Goal: Information Seeking & Learning: Learn about a topic

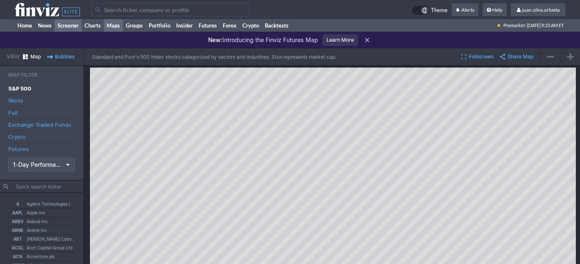
click at [65, 26] on link "Screener" at bounding box center [68, 25] width 27 height 12
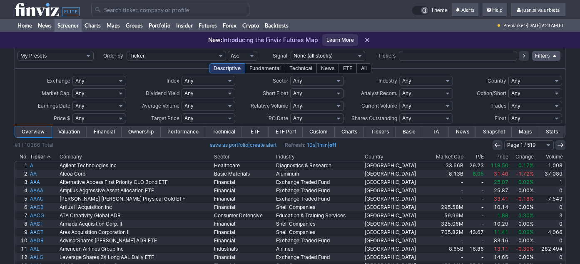
click at [83, 55] on select "My Presets -Save Screen -Edit Screens s: nuevo 2 2025 s: intradia s: CAIDA FUER…" at bounding box center [55, 56] width 76 height 10
click at [17, 51] on select "My Presets -Save Screen -Edit Screens s: nuevo 2 2025 s: intradia s: CAIDA FUER…" at bounding box center [55, 56] width 76 height 10
select select "My Presets"
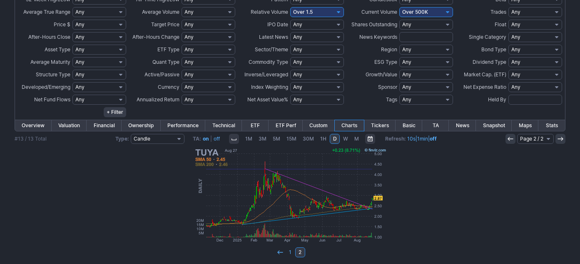
scroll to position [236, 0]
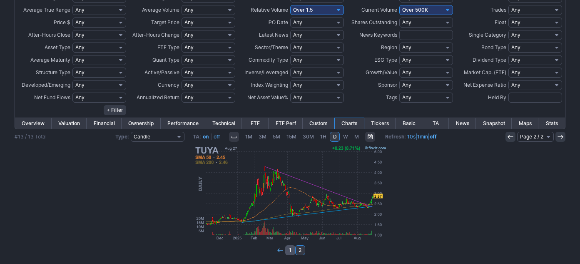
click at [292, 251] on link "1" at bounding box center [290, 250] width 10 height 10
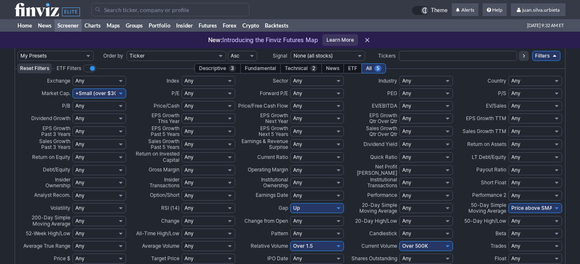
click at [78, 57] on select "My Presets -Save Screen -Edit Screens s: nuevo 2 2025 s: intradia s: CAIDA FUER…" at bounding box center [55, 56] width 76 height 10
click at [17, 51] on select "My Presets -Save Screen -Edit Screens s: nuevo 2 2025 s: intradia s: CAIDA FUER…" at bounding box center [55, 56] width 76 height 10
select select "My Presets"
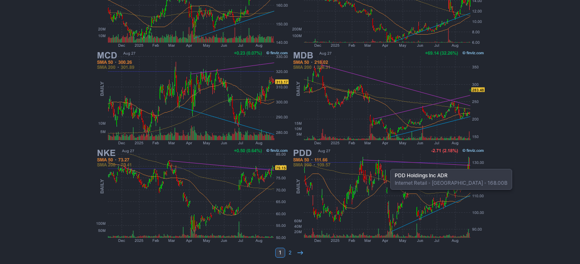
scroll to position [723, 0]
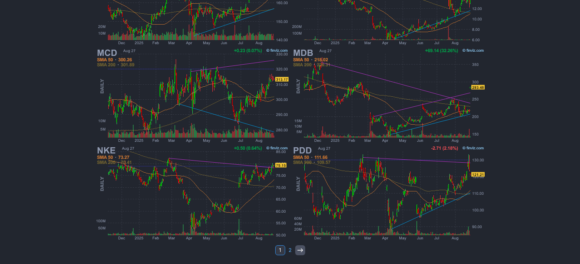
click at [302, 250] on use at bounding box center [299, 250] width 5 height 4
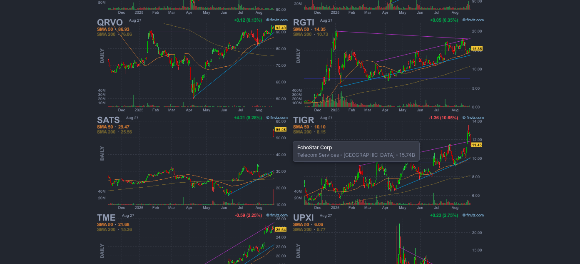
scroll to position [723, 0]
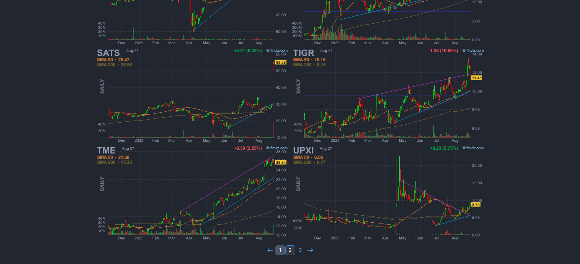
click at [280, 245] on link "1" at bounding box center [280, 250] width 10 height 10
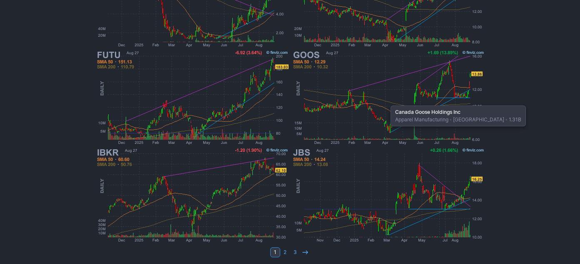
scroll to position [723, 0]
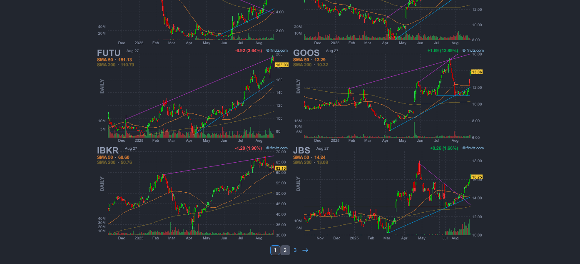
click at [285, 247] on link "2" at bounding box center [285, 250] width 10 height 10
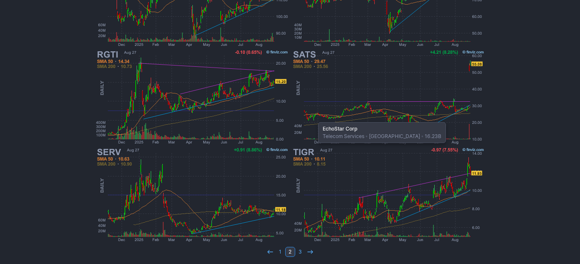
scroll to position [723, 0]
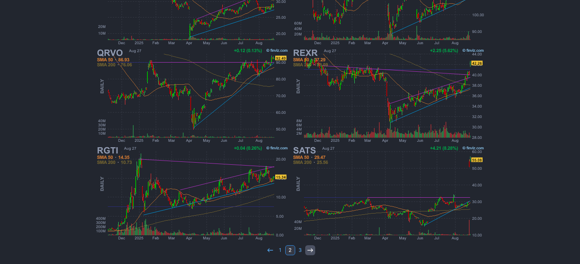
click at [311, 250] on use at bounding box center [309, 250] width 5 height 4
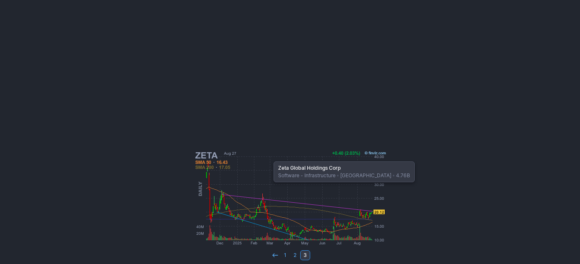
scroll to position [723, 0]
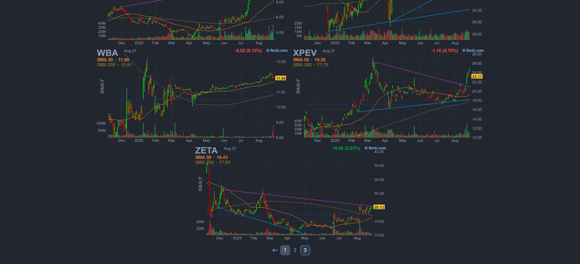
click at [280, 249] on link "1" at bounding box center [285, 250] width 10 height 10
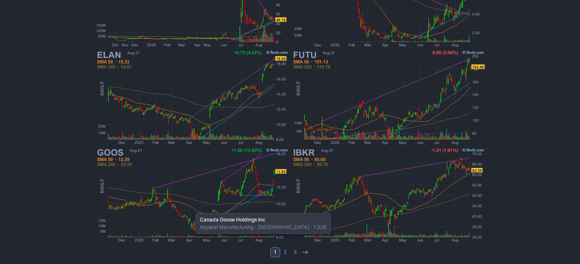
scroll to position [723, 0]
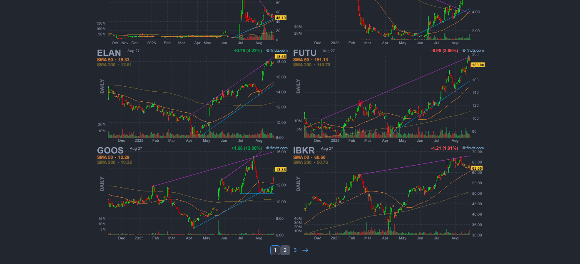
click at [284, 250] on link "2" at bounding box center [285, 250] width 10 height 10
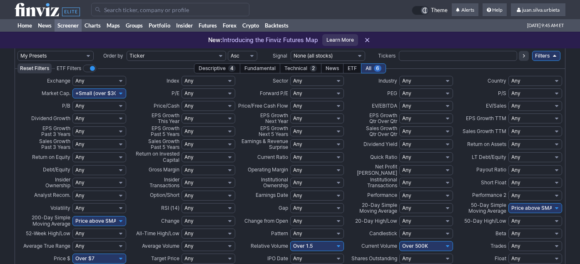
click at [80, 56] on select "My Presets -Save Screen -Edit Screens s: nuevo 2 2025 s: intradia s: CAIDA FUER…" at bounding box center [55, 56] width 76 height 10
click at [17, 51] on select "My Presets -Save Screen -Edit Screens s: nuevo 2 2025 s: intradia s: CAIDA FUER…" at bounding box center [55, 56] width 76 height 10
select select "My Presets"
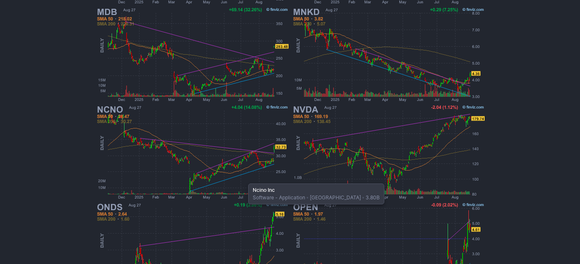
scroll to position [723, 0]
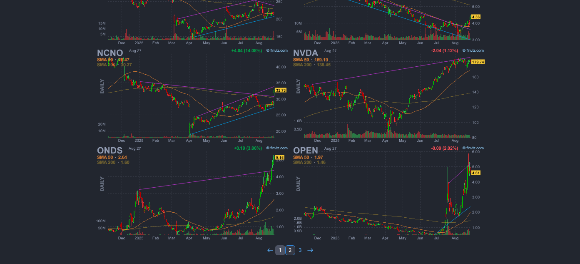
click at [281, 245] on link "1" at bounding box center [280, 250] width 10 height 10
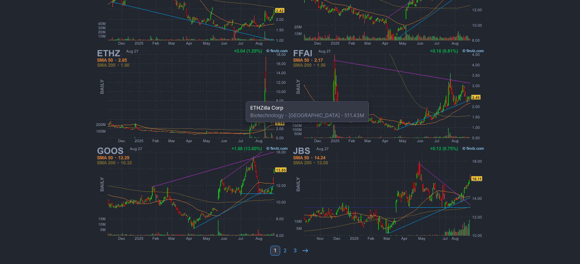
scroll to position [723, 0]
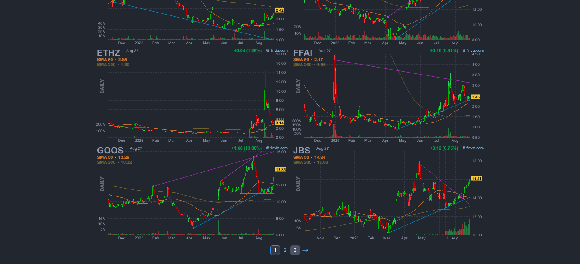
click at [297, 252] on link "3" at bounding box center [295, 250] width 10 height 10
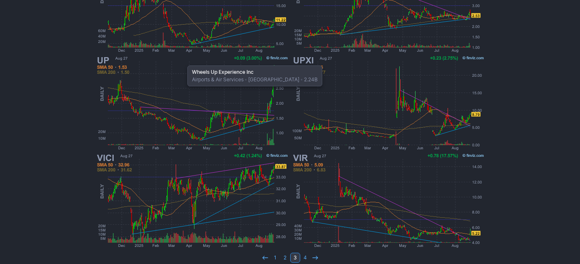
scroll to position [723, 0]
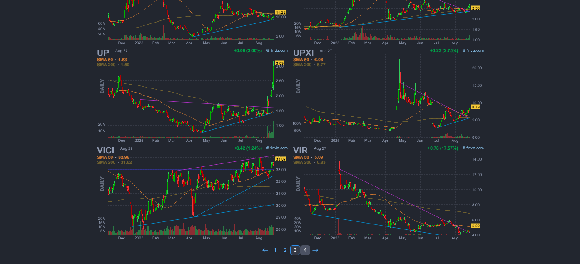
click at [306, 250] on link "4" at bounding box center [305, 250] width 10 height 10
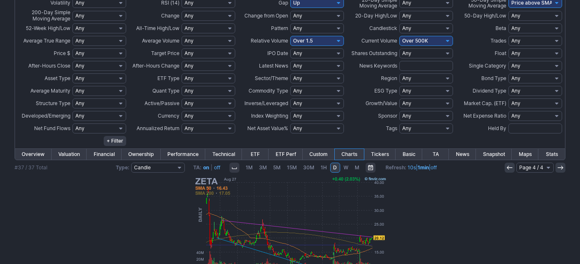
scroll to position [236, 0]
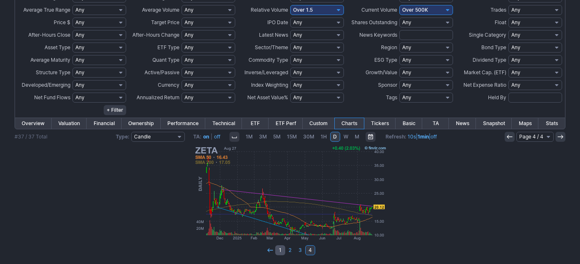
click at [280, 249] on link "1" at bounding box center [280, 250] width 10 height 10
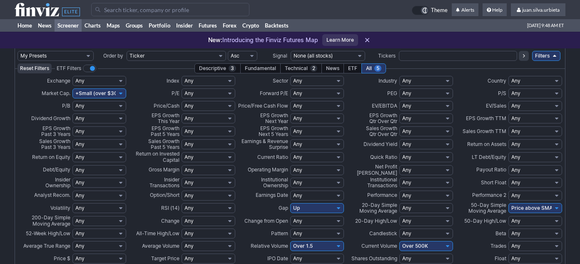
click at [77, 56] on select "My Presets -Save Screen -Edit Screens s: nuevo 2 2025 s: intradia s: CAIDA FUER…" at bounding box center [55, 56] width 76 height 10
click at [17, 51] on select "My Presets -Save Screen -Edit Screens s: nuevo 2 2025 s: intradia s: CAIDA FUER…" at bounding box center [55, 56] width 76 height 10
select select "My Presets"
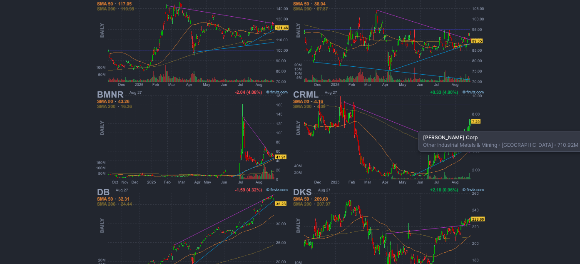
scroll to position [723, 0]
